Goal: Download file/media

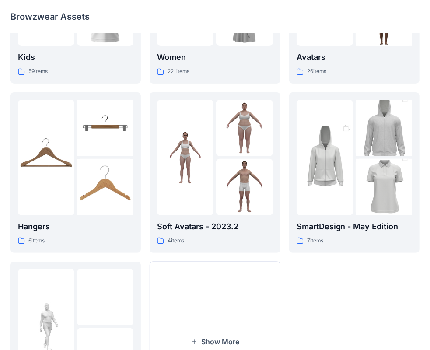
scroll to position [121, 0]
click at [341, 181] on img at bounding box center [324, 157] width 56 height 85
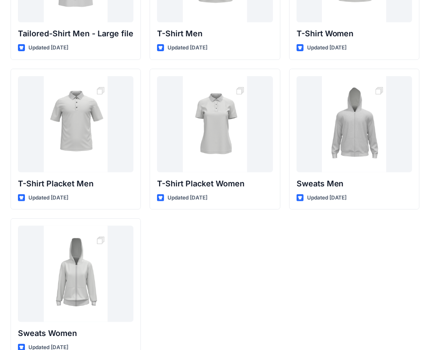
scroll to position [144, 0]
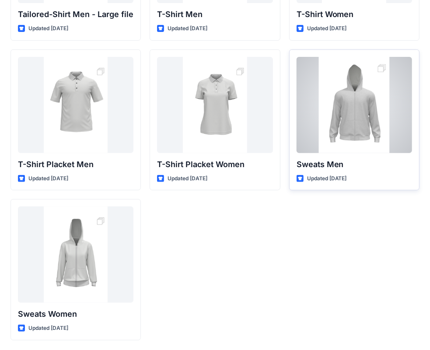
click at [366, 112] on div at bounding box center [353, 105] width 115 height 96
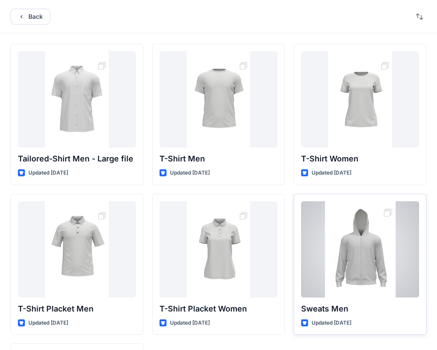
click at [366, 112] on div "Back Tailored-Shirt Men - Large file Updated [DATE] T-Shirt Placket Men Updated…" at bounding box center [218, 247] width 437 height 495
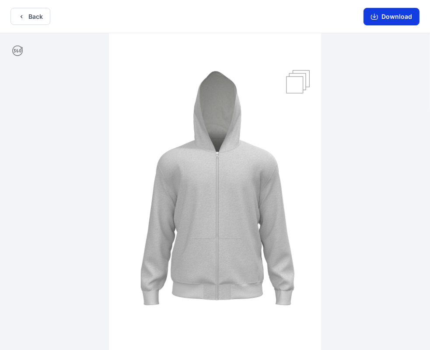
click at [393, 17] on button "Download" at bounding box center [391, 16] width 56 height 17
